Goal: Task Accomplishment & Management: Manage account settings

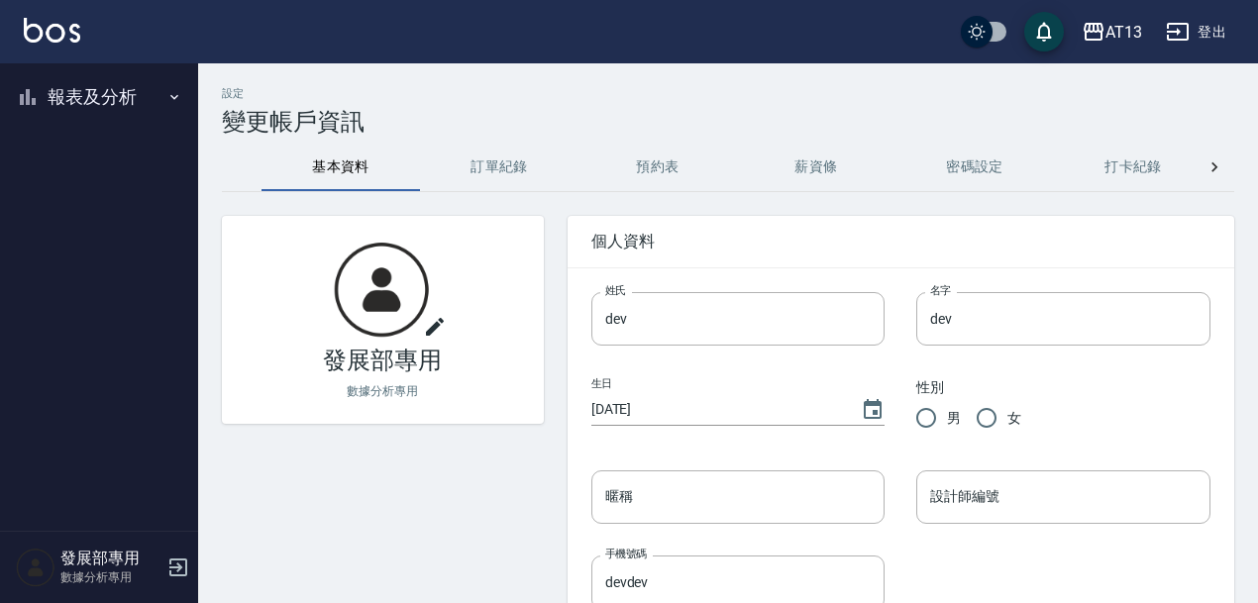
scroll to position [614, 0]
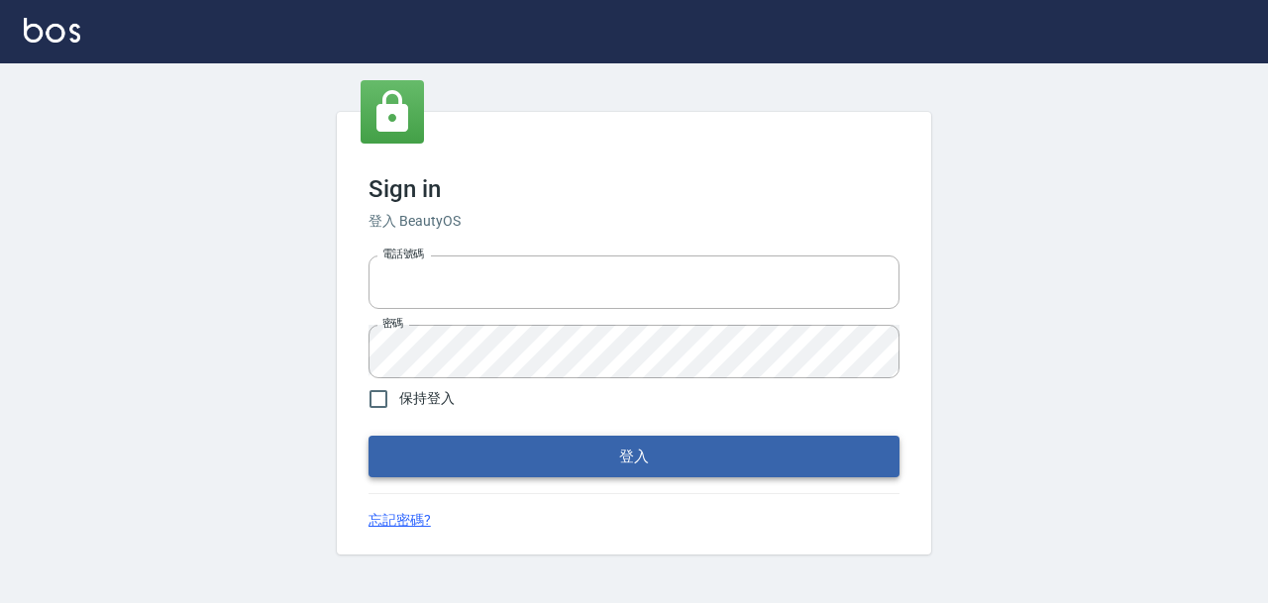
type input "devdev"
click at [688, 466] on button "登入" at bounding box center [633, 457] width 531 height 42
